Goal: Check status: Check status

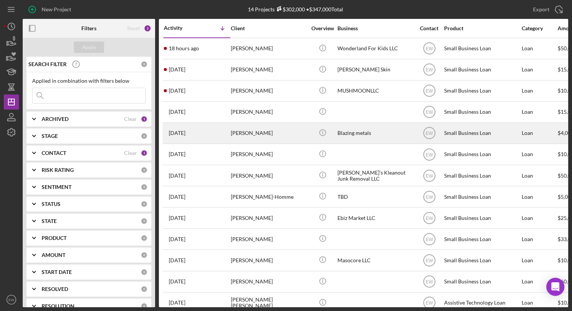
click at [243, 126] on div "[PERSON_NAME]" at bounding box center [269, 133] width 76 height 20
